Goal: Navigation & Orientation: Understand site structure

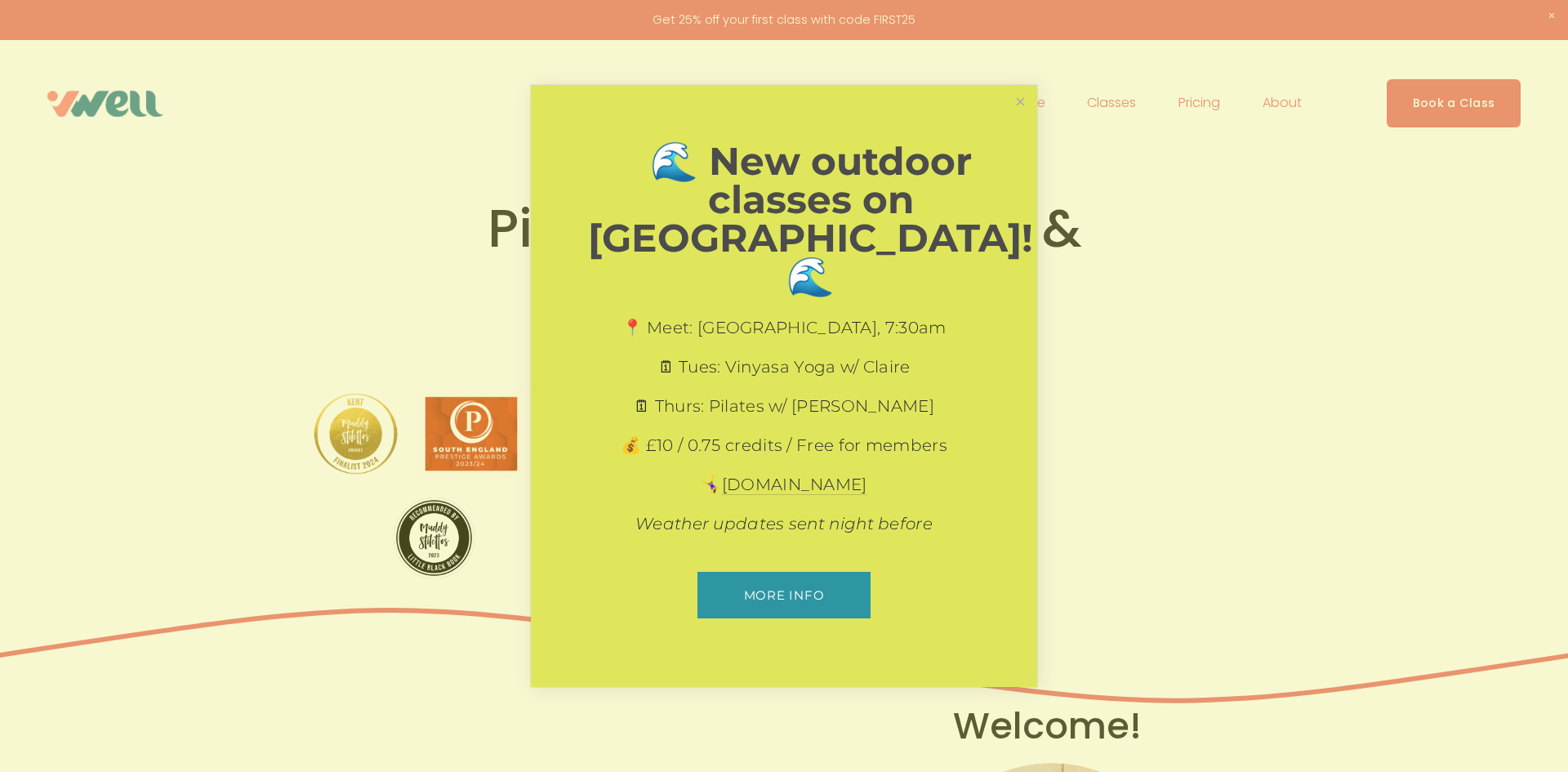
scroll to position [33, 0]
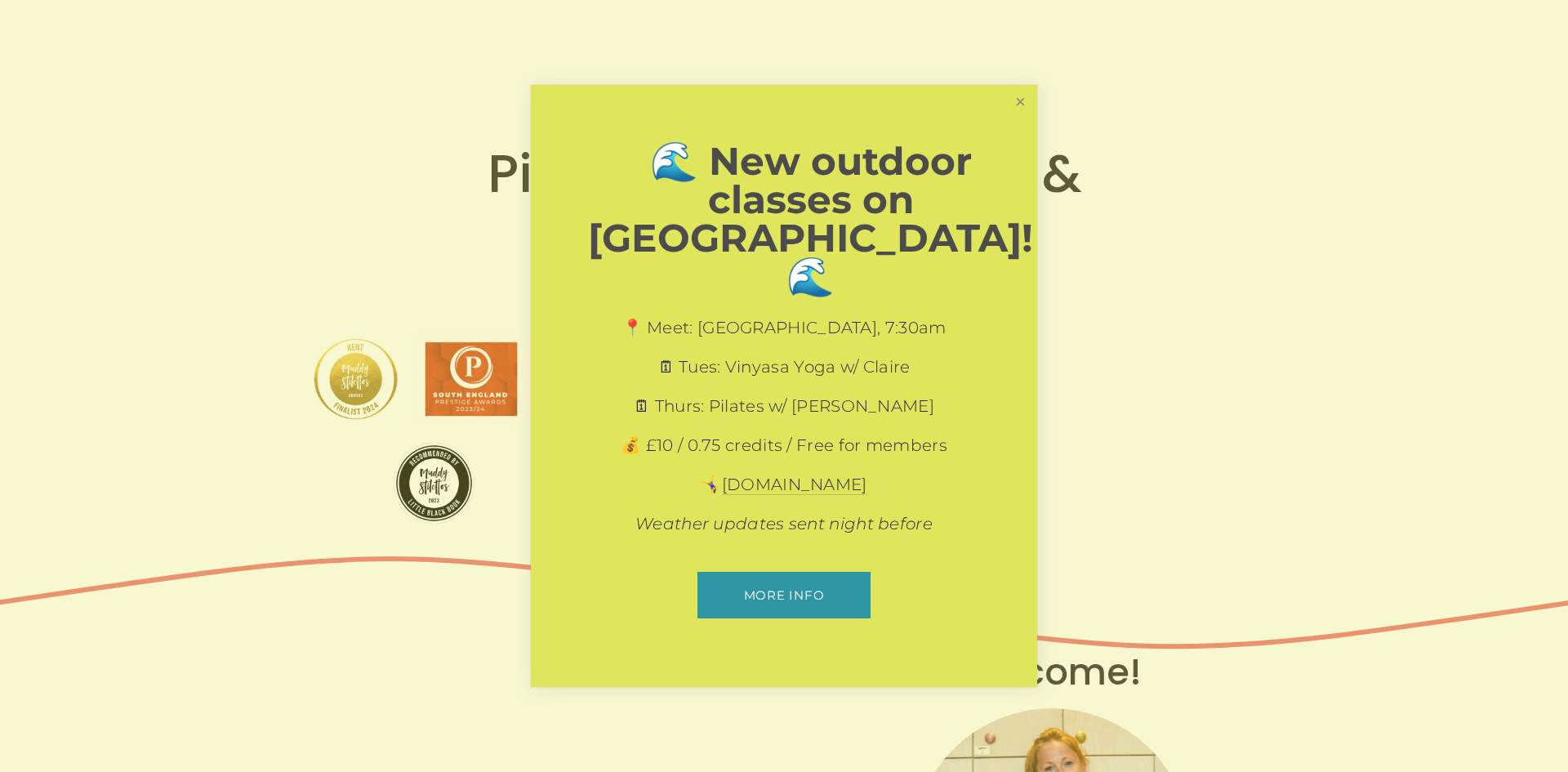
click at [1023, 116] on link "Close" at bounding box center [1021, 102] width 29 height 29
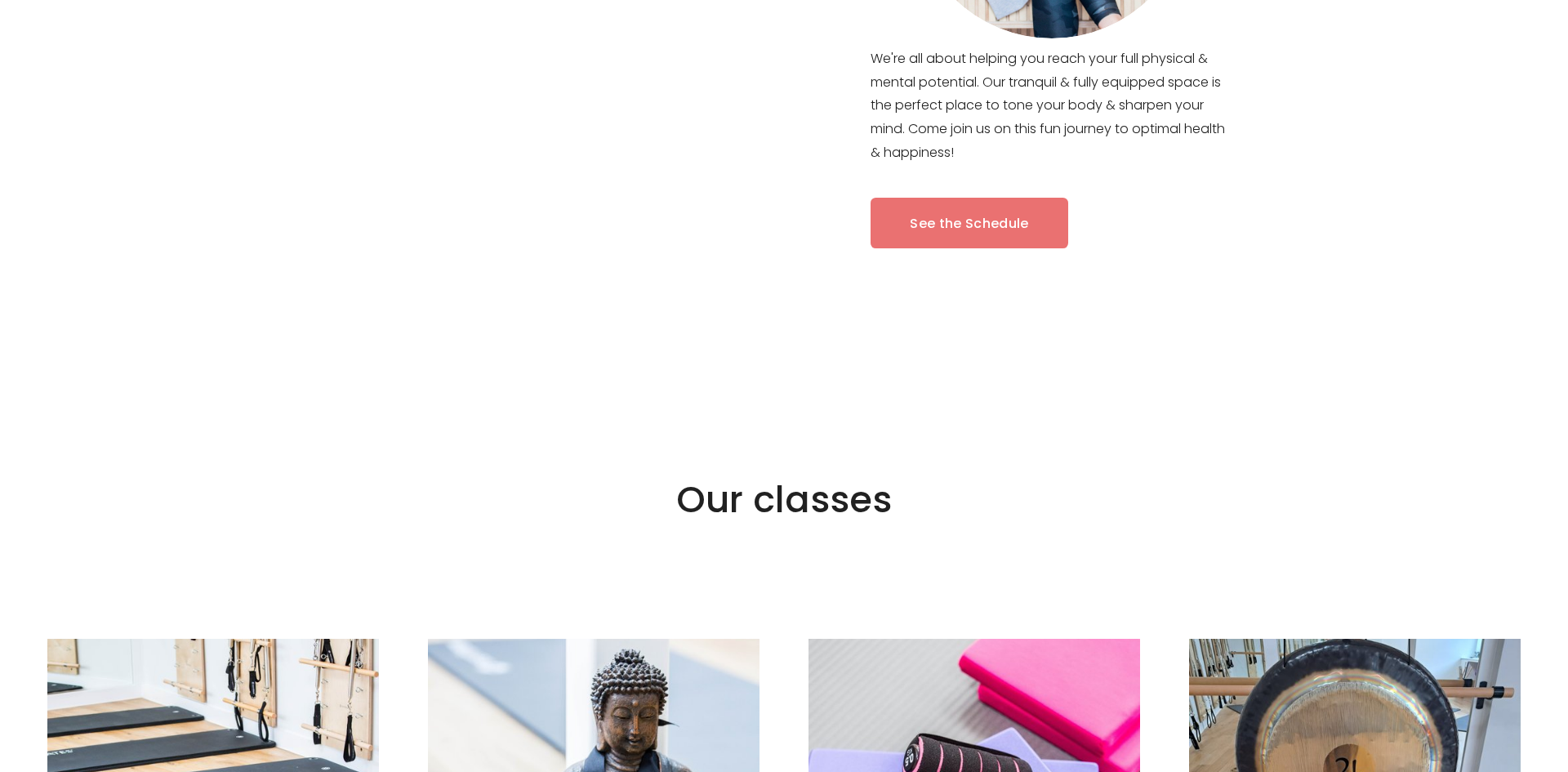
scroll to position [1079, 0]
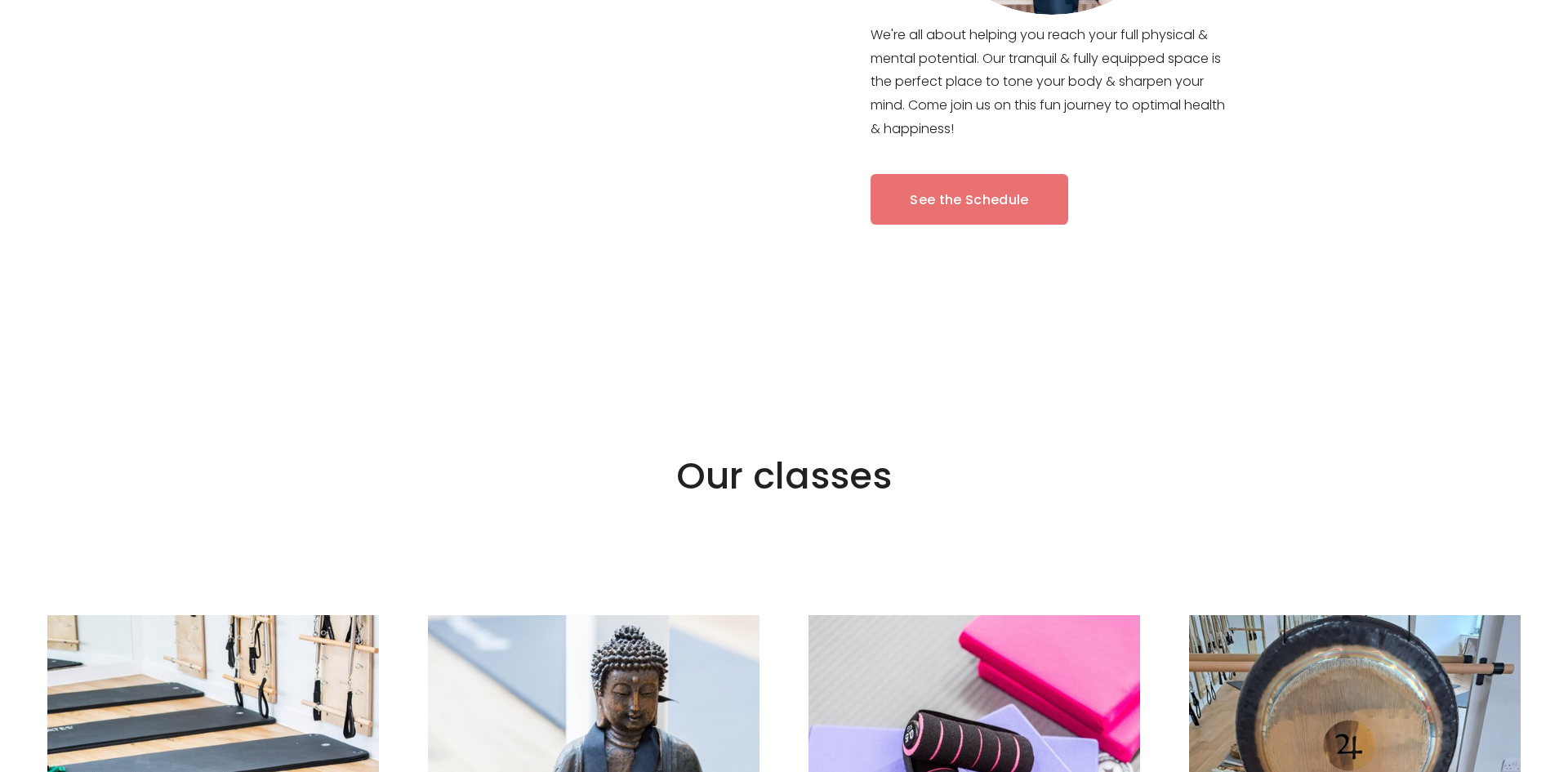
click at [963, 197] on link "See the Schedule" at bounding box center [969, 199] width 197 height 52
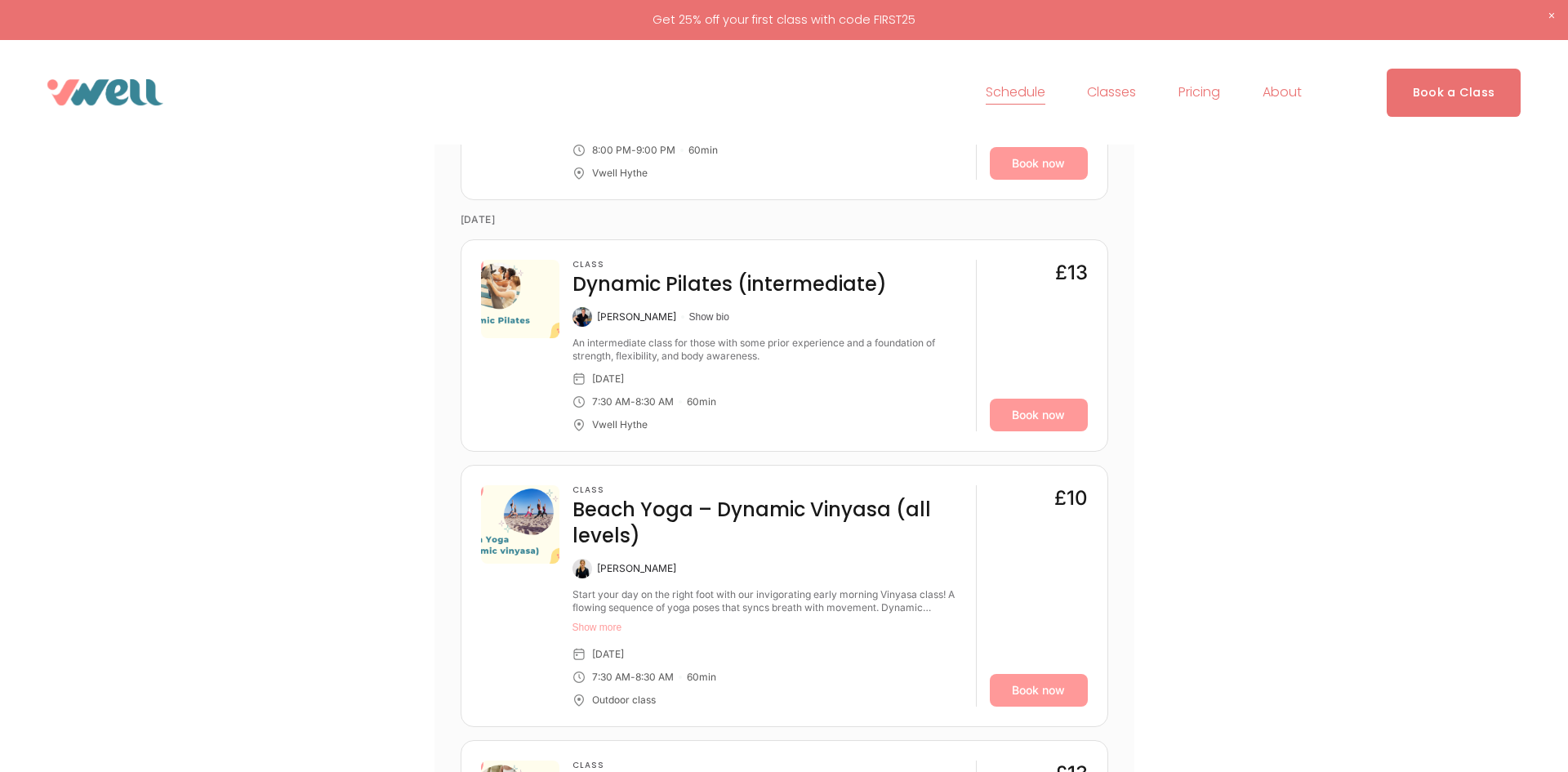
scroll to position [1765, 0]
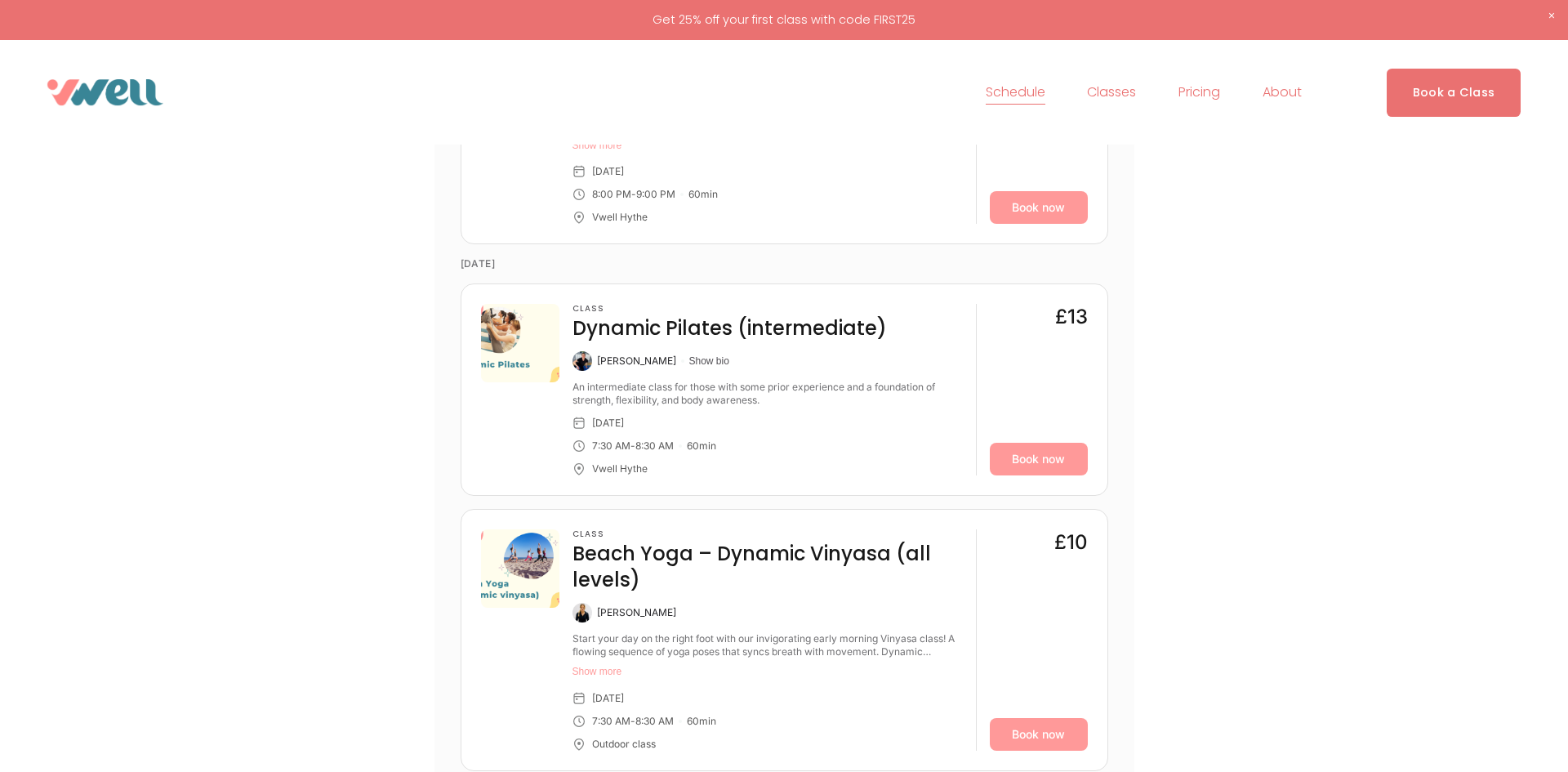
click at [0, 0] on span "Our Team" at bounding box center [0, 0] width 0 height 0
click at [0, 0] on span "Pilates" at bounding box center [0, 0] width 0 height 0
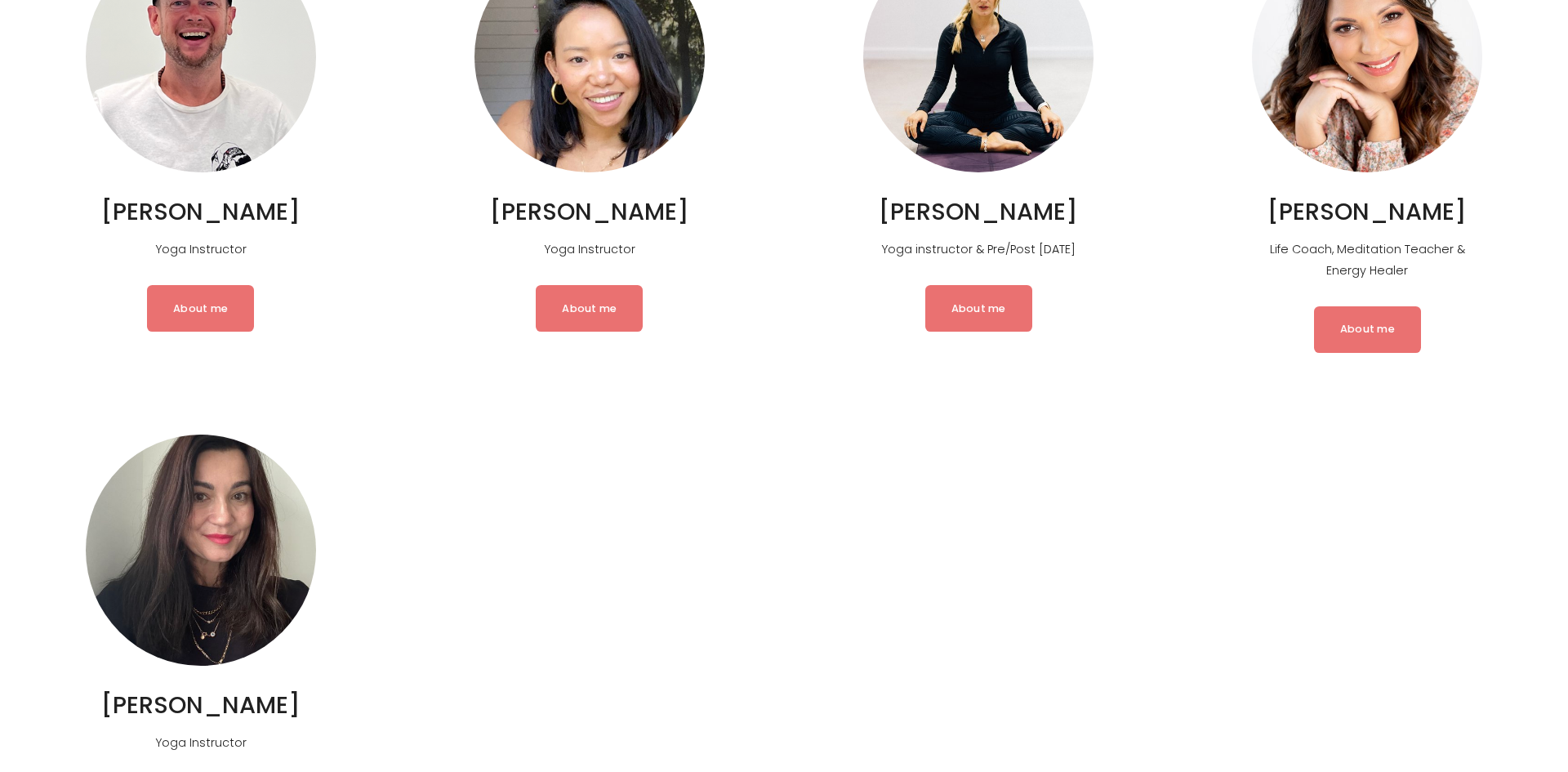
scroll to position [2451, 0]
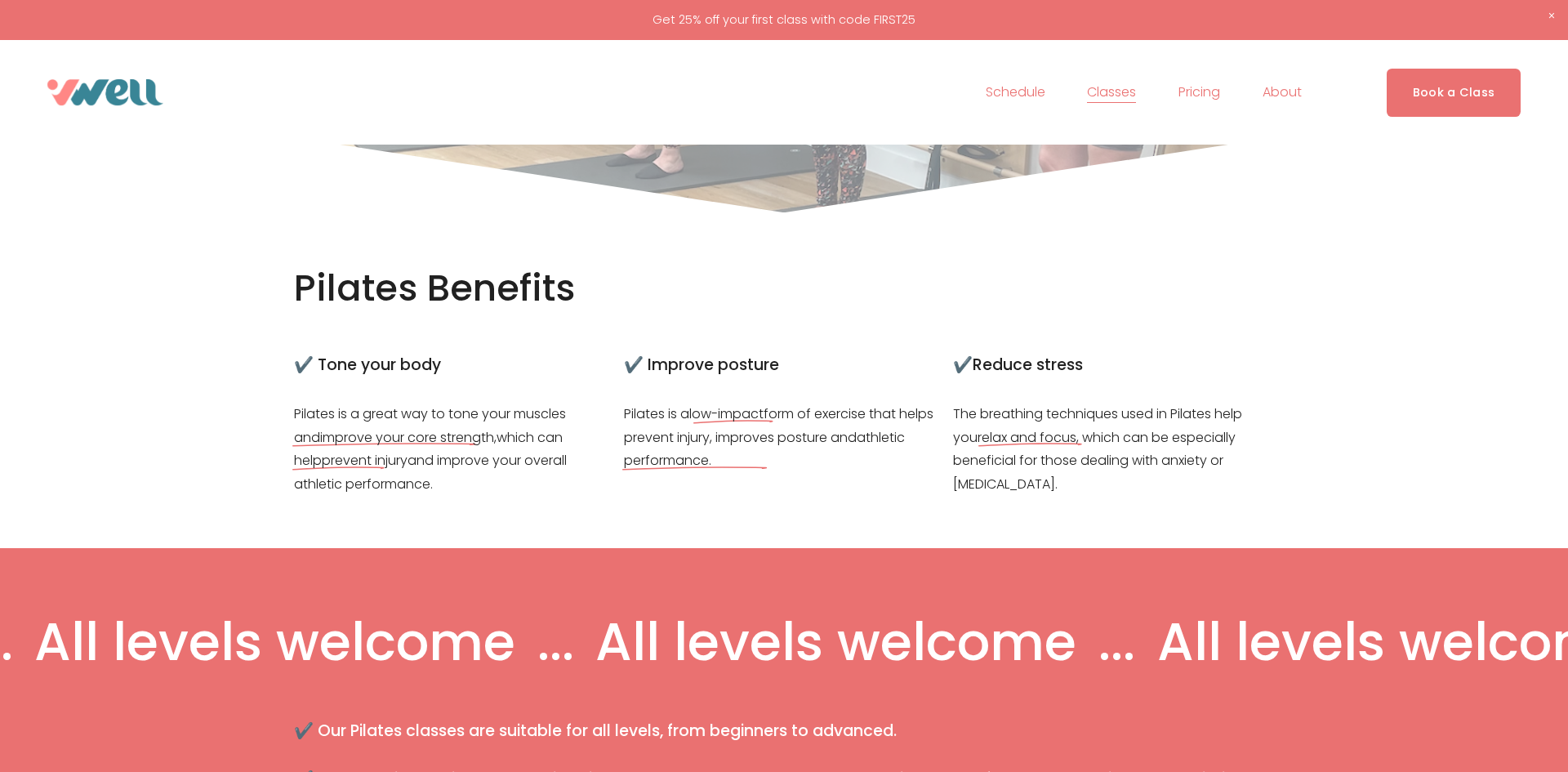
scroll to position [327, 0]
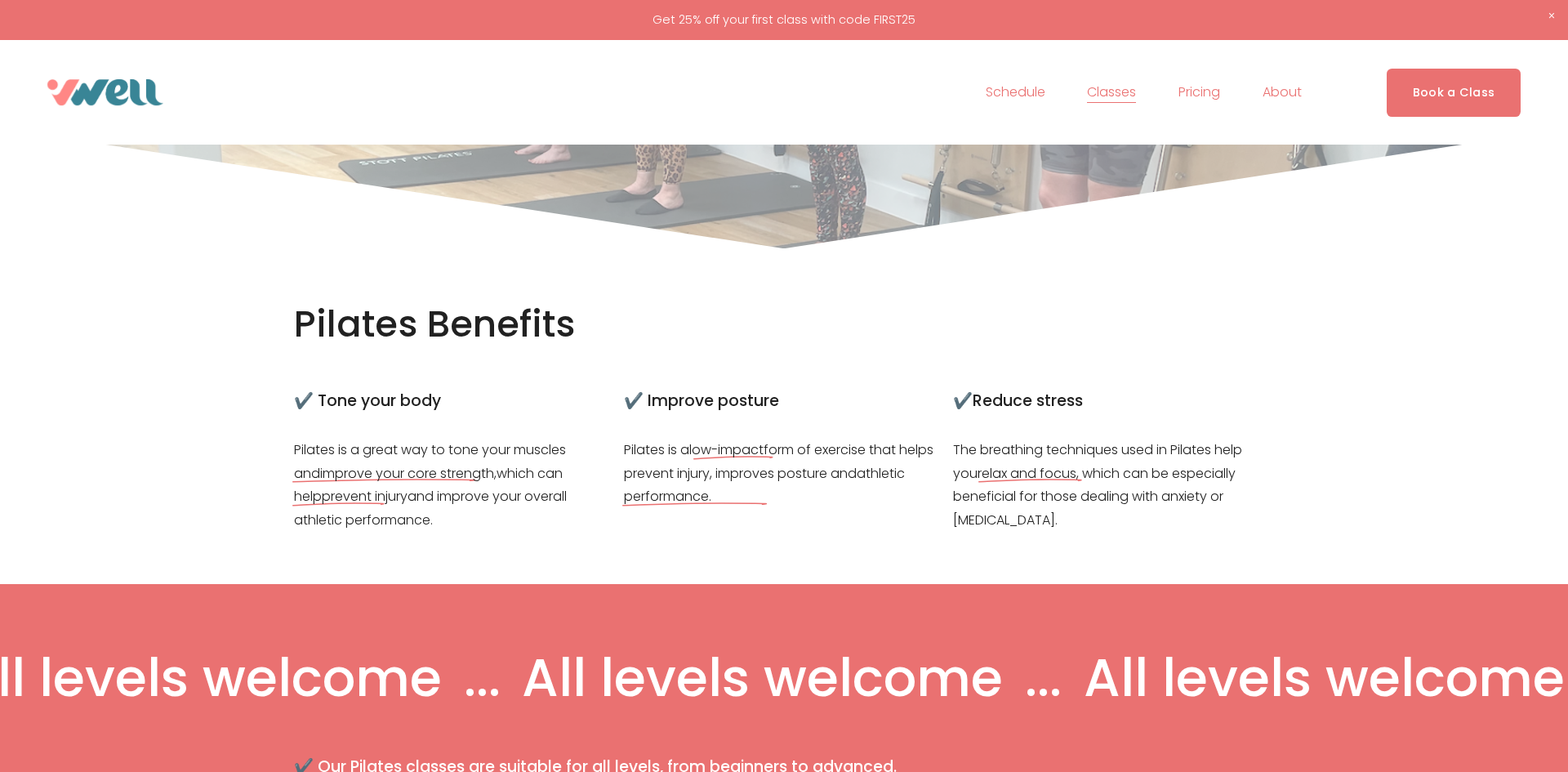
click at [0, 0] on span "Our Team" at bounding box center [0, 0] width 0 height 0
